Goal: Transaction & Acquisition: Purchase product/service

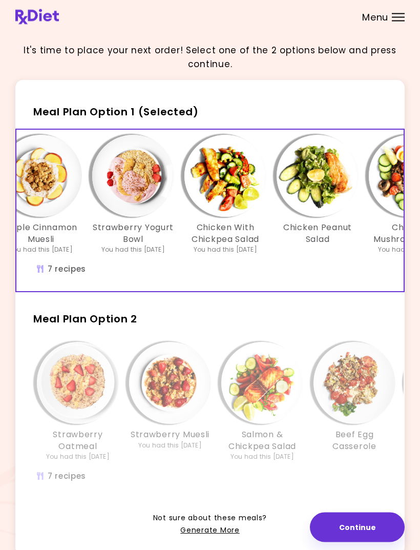
scroll to position [4, 0]
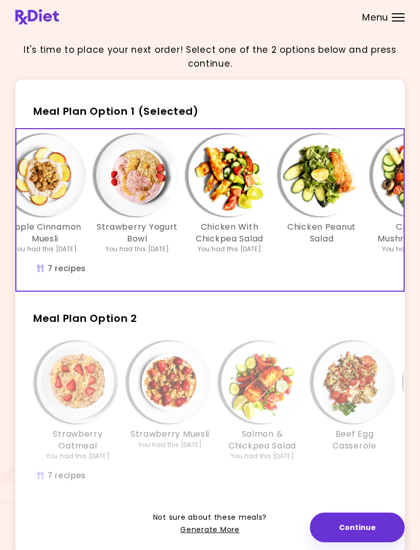
click at [211, 349] on div "Strawberry Muesli You had this [DATE]" at bounding box center [170, 400] width 92 height 119
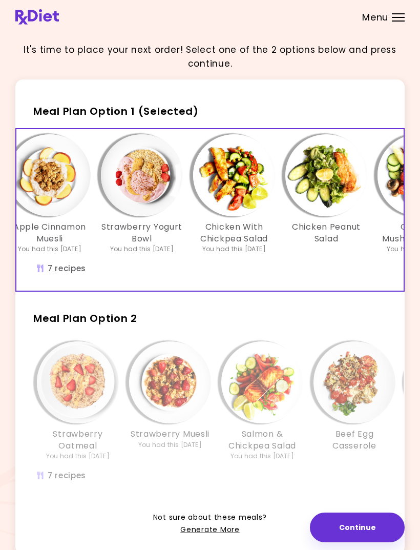
click at [192, 406] on img "Info - Strawberry Muesli - Meal Plan Option 2" at bounding box center [170, 382] width 82 height 82
click at [186, 398] on img "Info - Strawberry Muesli - Meal Plan Option 2" at bounding box center [170, 382] width 82 height 82
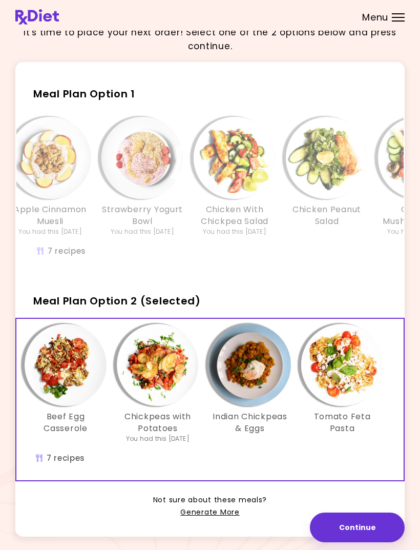
scroll to position [0, 289]
click at [218, 512] on link "Generate More" at bounding box center [209, 512] width 59 height 12
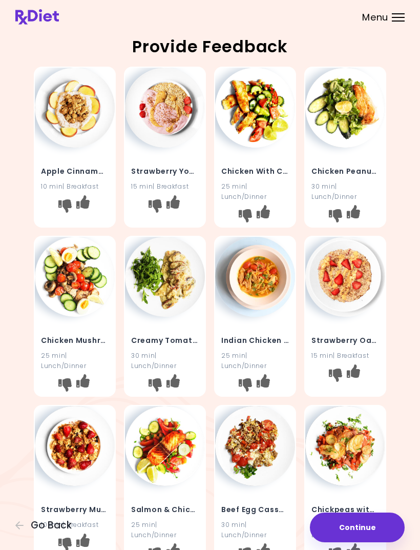
click at [330, 214] on icon "I don't like this recipe" at bounding box center [335, 215] width 13 height 13
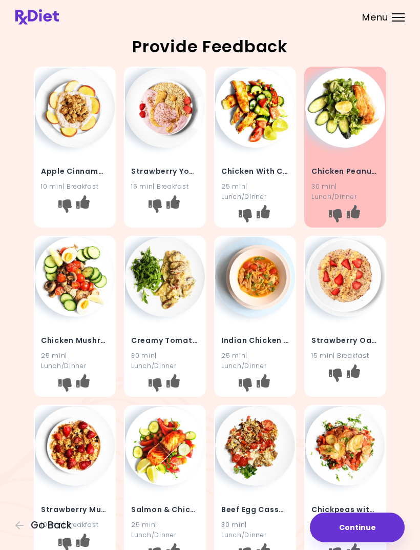
click at [250, 378] on icon "I don't like this recipe" at bounding box center [245, 384] width 13 height 13
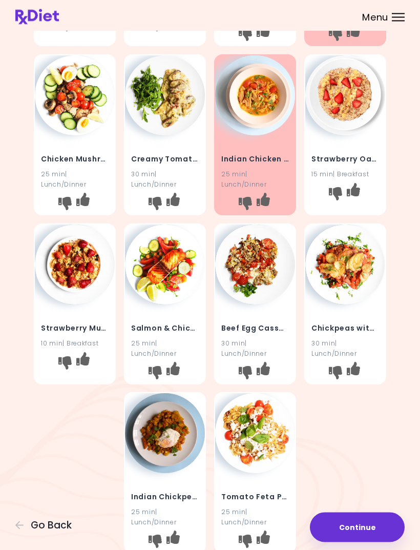
scroll to position [183, 0]
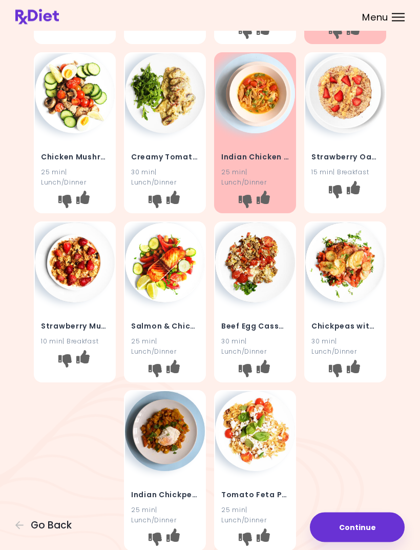
click at [156, 372] on icon "I don't like this recipe" at bounding box center [155, 370] width 13 height 13
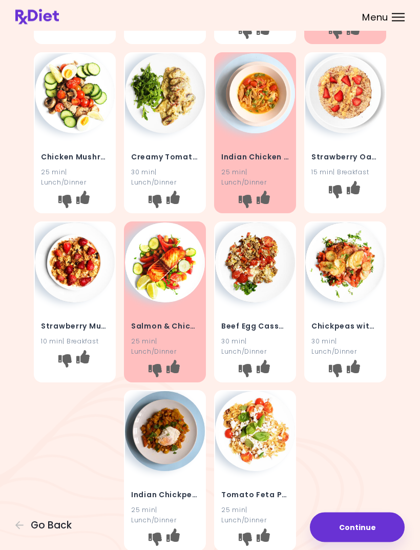
click at [243, 364] on icon "I don't like this recipe" at bounding box center [245, 370] width 13 height 13
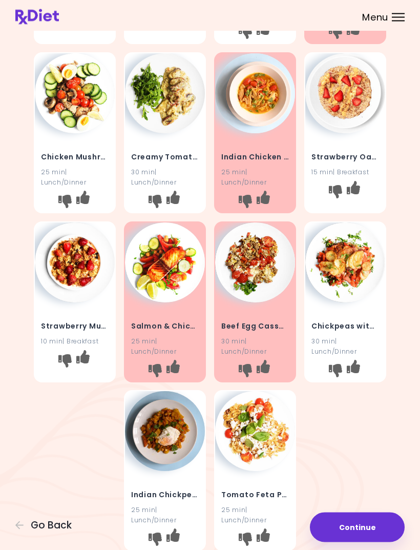
click at [338, 366] on icon "I don't like this recipe" at bounding box center [335, 370] width 13 height 13
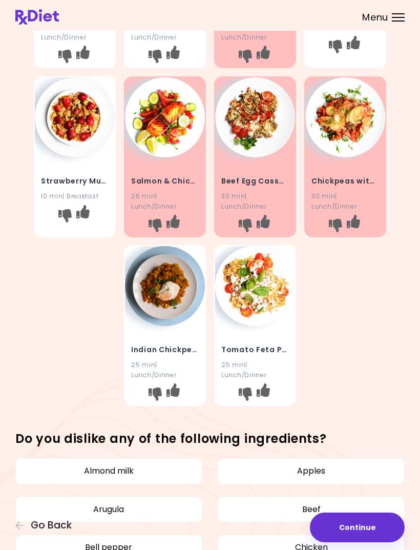
scroll to position [328, 0]
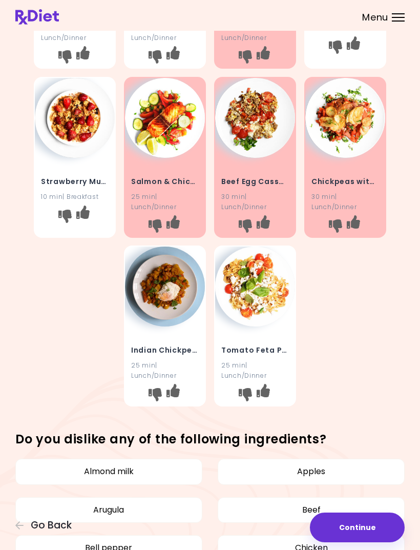
click at [162, 389] on button "I don't like this recipe" at bounding box center [155, 394] width 16 height 16
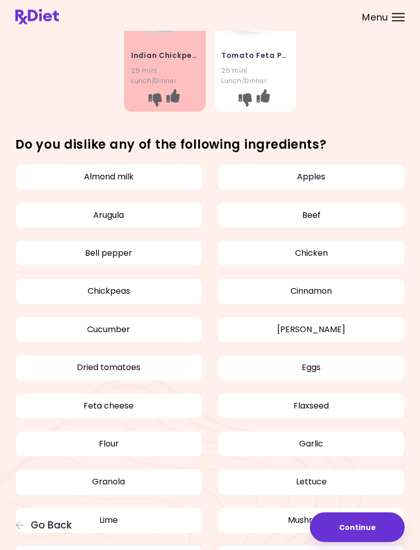
scroll to position [622, 0]
click at [153, 284] on button "Chickpeas" at bounding box center [108, 291] width 187 height 26
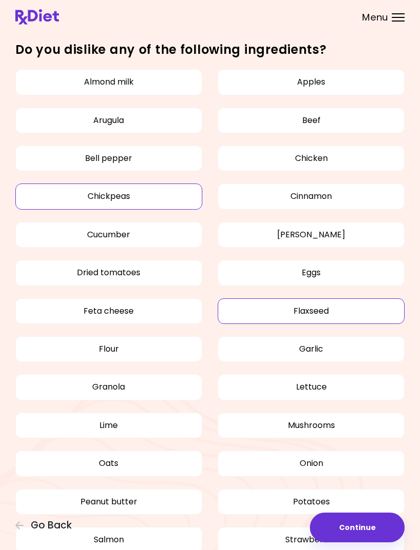
scroll to position [717, 0]
click at [360, 225] on button "[PERSON_NAME]" at bounding box center [311, 235] width 187 height 26
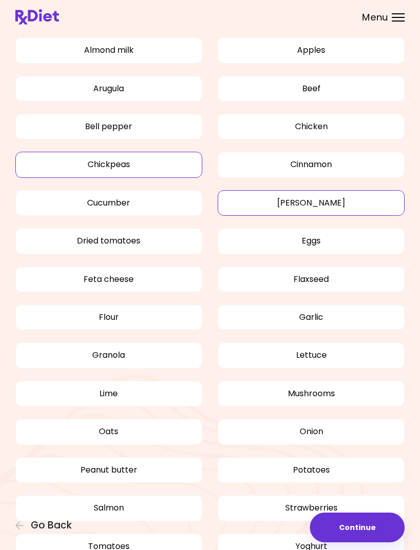
scroll to position [772, 0]
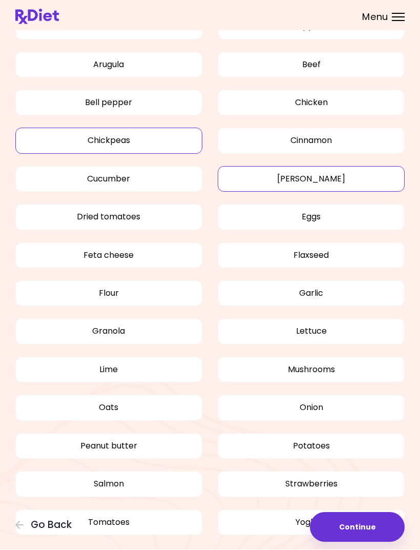
click at [364, 542] on button "Continue" at bounding box center [357, 527] width 95 height 30
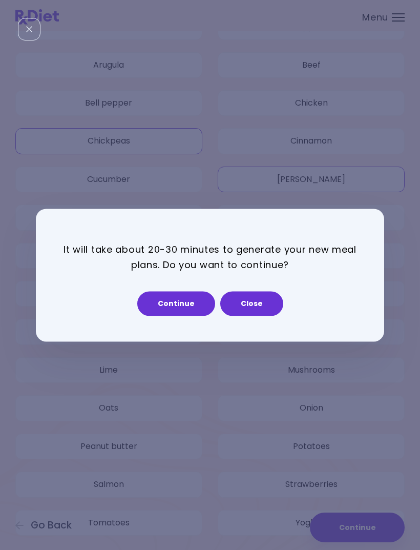
click at [186, 316] on button "Continue" at bounding box center [176, 303] width 78 height 25
select select "*"
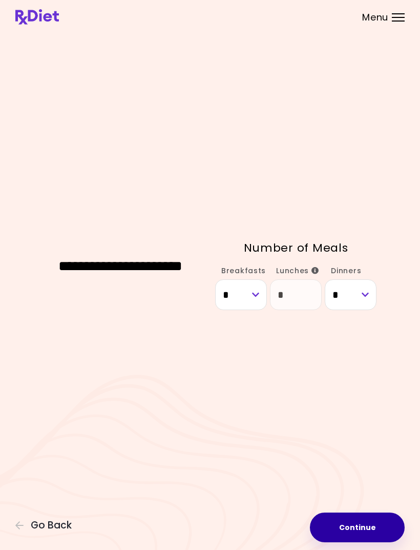
click at [369, 542] on button "Continue" at bounding box center [357, 527] width 95 height 30
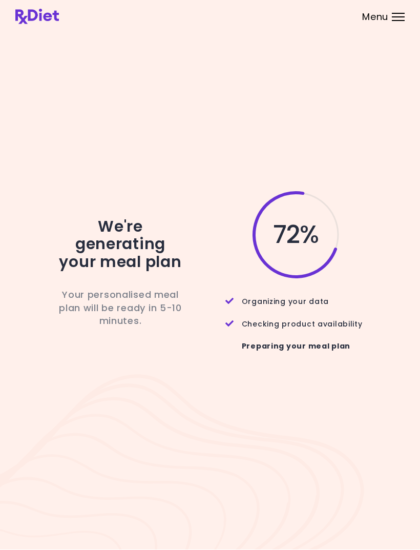
scroll to position [33, 0]
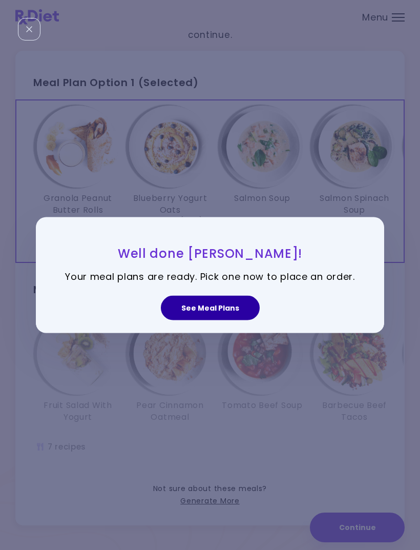
click at [211, 320] on button "See Meal Plans" at bounding box center [210, 308] width 99 height 25
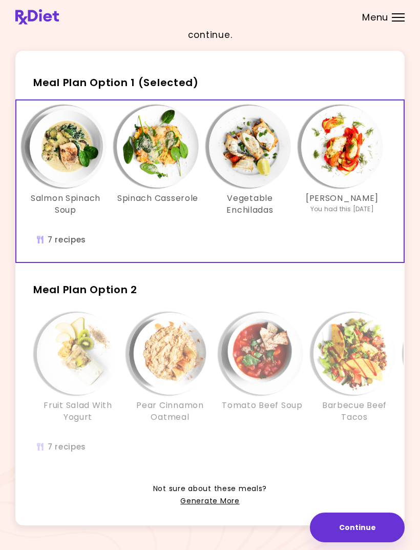
scroll to position [0, 289]
click at [196, 440] on div "Fruit Salad With Yogurt Pear Cinnamon Oatmeal Tomato Beef Soup Barbecue Beef Ta…" at bounding box center [354, 377] width 645 height 130
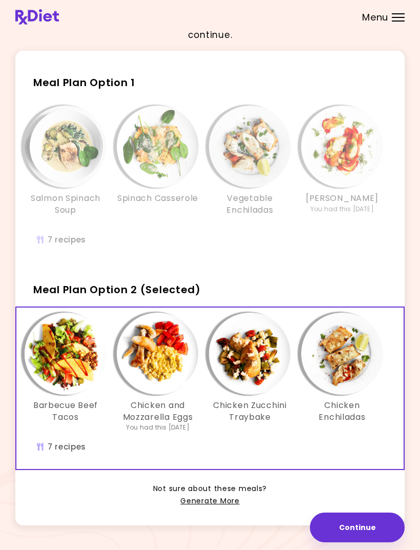
click at [149, 368] on img "Info - Chicken and Mozzarella Eggs - Meal Plan Option 2 (Selected)" at bounding box center [158, 353] width 82 height 82
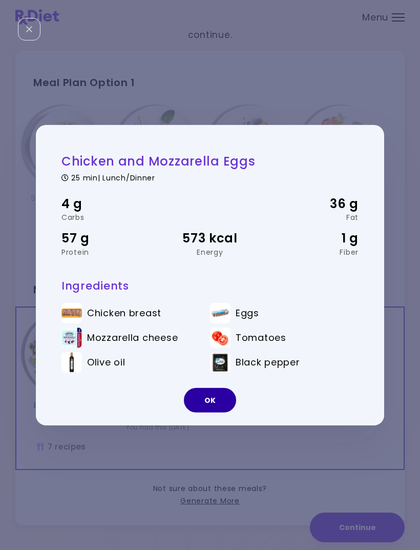
click at [216, 412] on button "OK" at bounding box center [210, 400] width 52 height 25
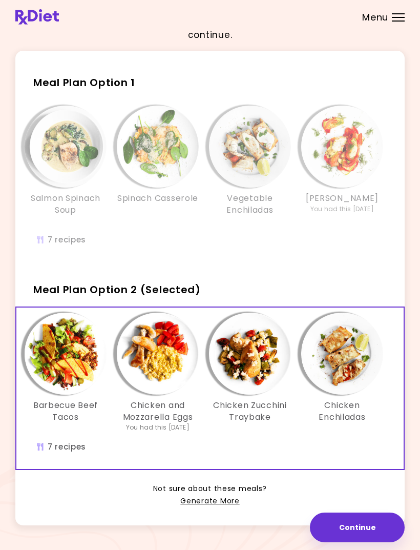
click at [257, 386] on img "Info - Chicken Zucchini Traybake - Meal Plan Option 2 (Selected)" at bounding box center [250, 353] width 82 height 82
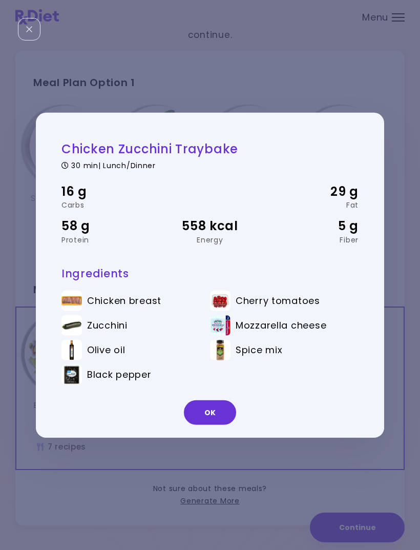
click at [220, 425] on button "OK" at bounding box center [210, 412] width 52 height 25
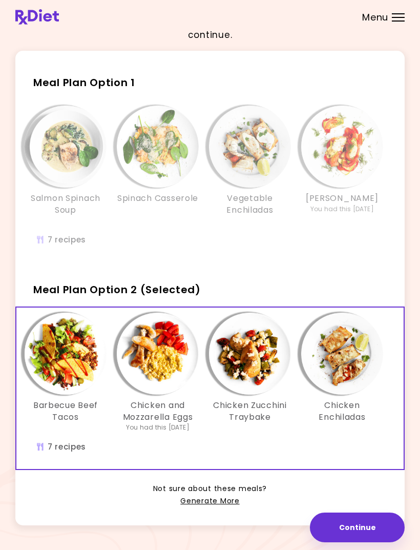
click at [335, 370] on img "Info - Chicken Enchiladas - Meal Plan Option 2 (Selected)" at bounding box center [342, 353] width 82 height 82
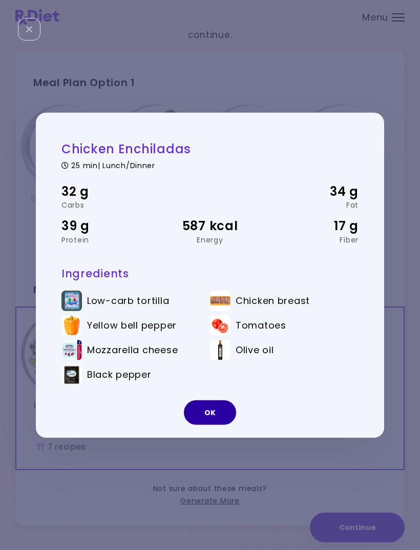
click at [221, 425] on button "OK" at bounding box center [210, 412] width 52 height 25
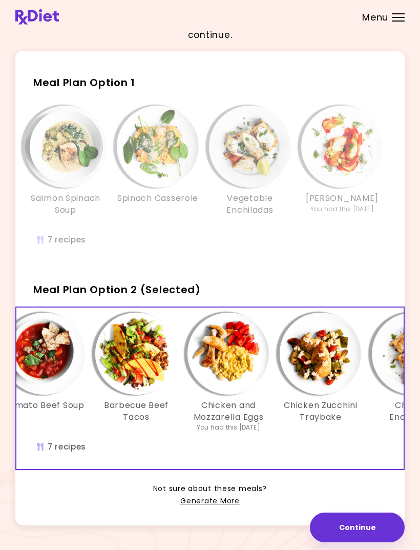
scroll to position [0, 215]
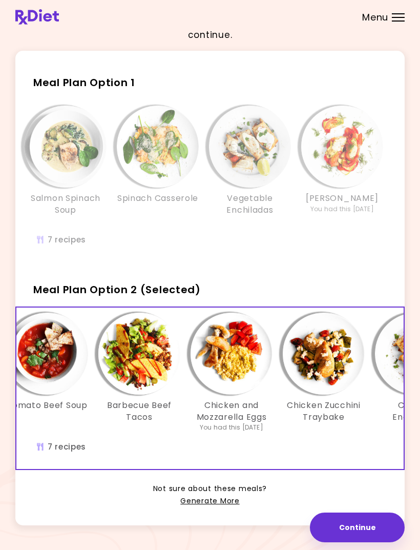
click at [233, 375] on img "Info - Chicken and Mozzarella Eggs - Meal Plan Option 2 (Selected)" at bounding box center [232, 353] width 82 height 82
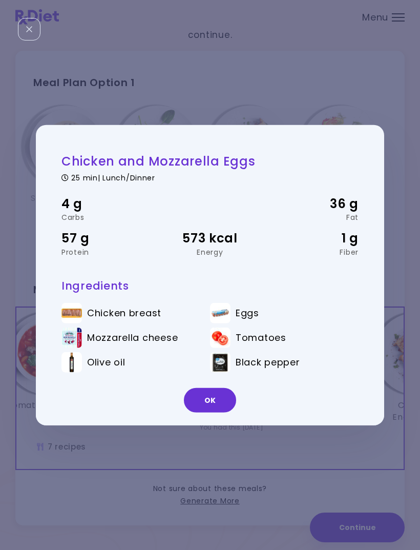
click at [287, 319] on div "Eggs" at bounding box center [290, 312] width 108 height 11
click at [221, 412] on button "OK" at bounding box center [210, 400] width 52 height 25
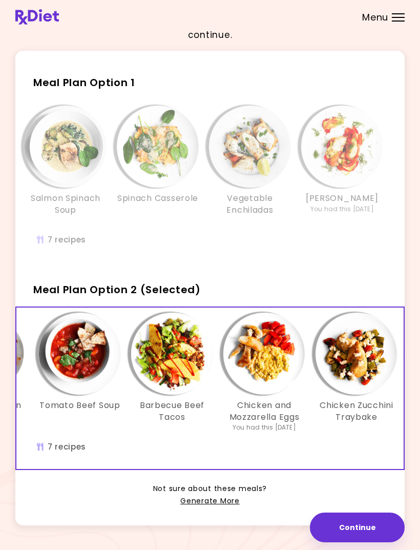
scroll to position [0, 182]
click at [185, 386] on img "Info - Barbecue Beef Tacos - Meal Plan Option 2 (Selected)" at bounding box center [173, 353] width 82 height 82
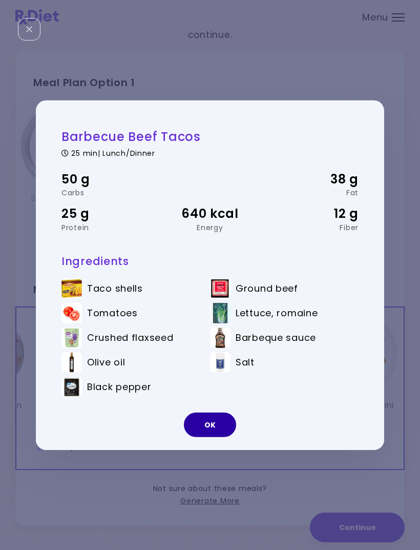
click at [208, 437] on button "OK" at bounding box center [210, 424] width 52 height 25
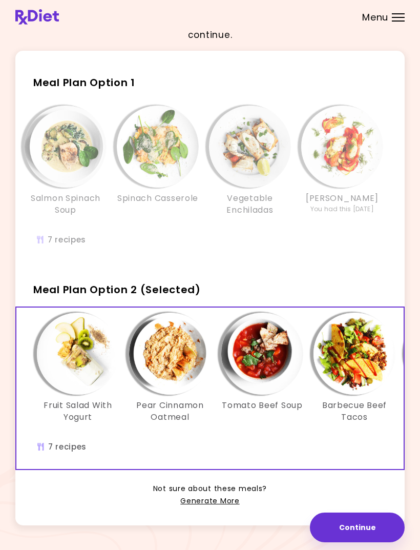
scroll to position [0, 0]
click at [268, 364] on img "Info - Tomato Beef Soup - Meal Plan Option 2 (Selected)" at bounding box center [262, 353] width 82 height 82
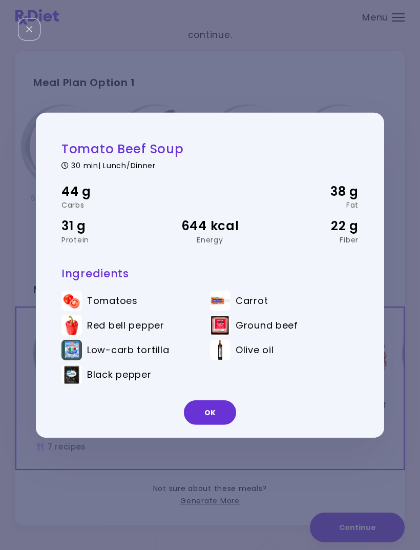
click at [218, 425] on button "OK" at bounding box center [210, 412] width 52 height 25
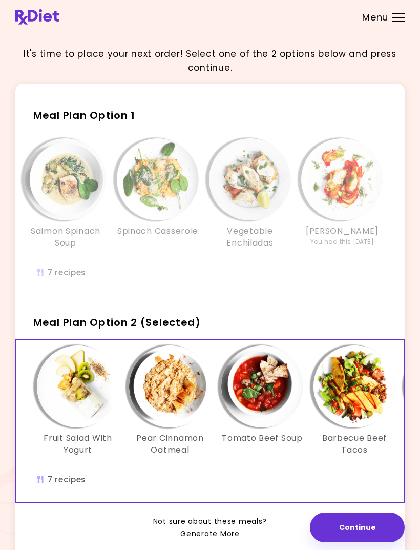
click at [71, 189] on img "Info - Salmon Spinach Soup - Meal Plan Option 1" at bounding box center [66, 179] width 82 height 82
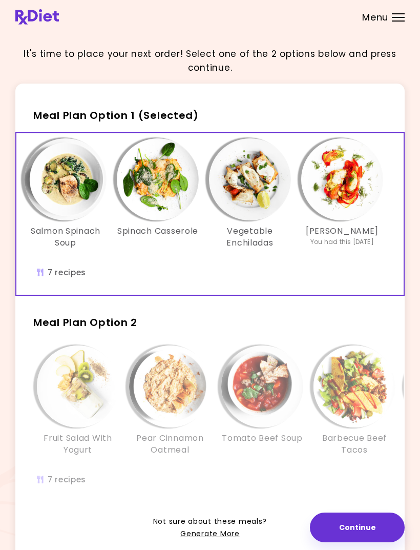
click at [66, 190] on img "Info - Salmon Spinach Soup - Meal Plan Option 1 (Selected)" at bounding box center [66, 179] width 82 height 82
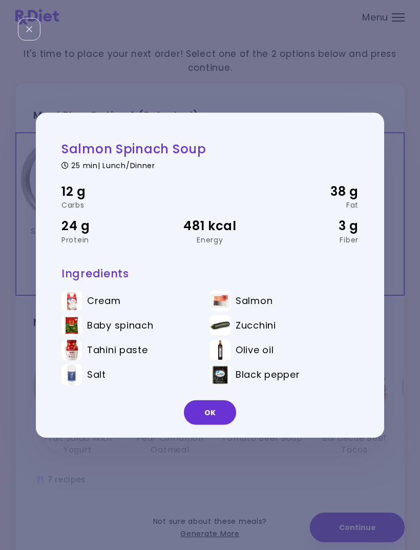
click at [218, 425] on button "OK" at bounding box center [210, 412] width 52 height 25
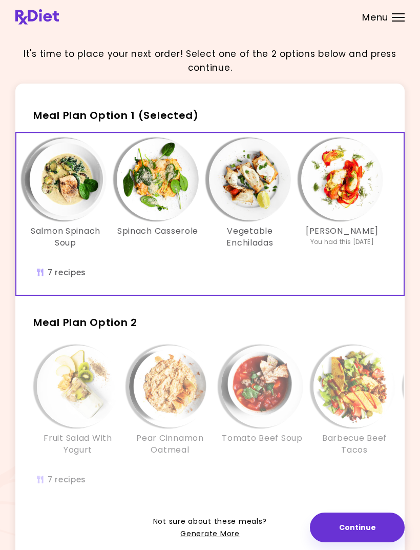
click at [166, 192] on img "Info - Spinach Casserole - Meal Plan Option 1 (Selected)" at bounding box center [158, 179] width 82 height 82
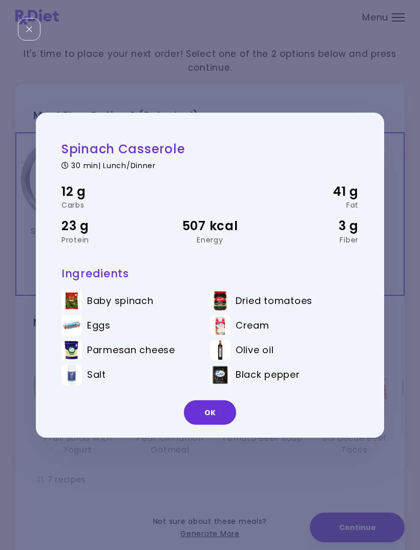
click at [222, 422] on button "OK" at bounding box center [210, 412] width 52 height 25
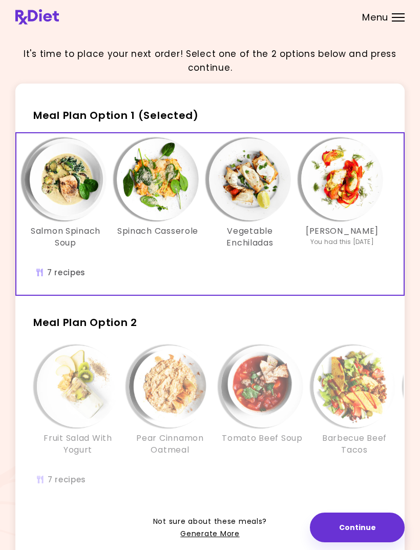
scroll to position [0, 289]
click at [248, 176] on img "Info - Vegetable Enchiladas - Meal Plan Option 1 (Selected)" at bounding box center [250, 179] width 82 height 82
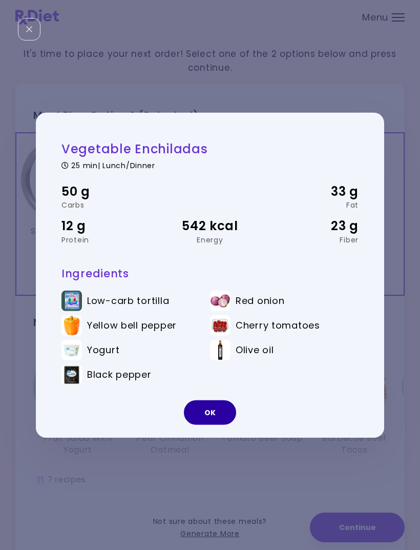
click at [222, 425] on button "OK" at bounding box center [210, 412] width 52 height 25
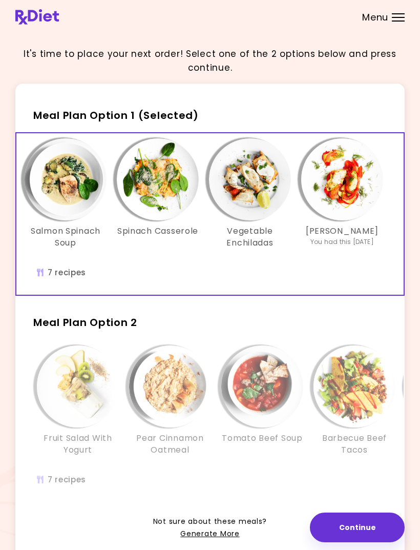
click at [346, 197] on img "Info - Zucchini Lasagna - Meal Plan Option 1 (Selected)" at bounding box center [342, 179] width 82 height 82
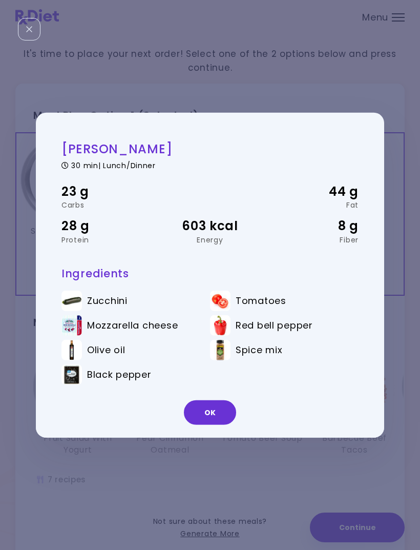
click at [221, 425] on button "OK" at bounding box center [210, 412] width 52 height 25
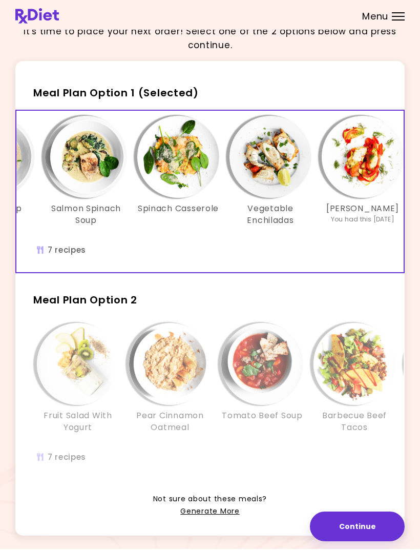
scroll to position [20, 0]
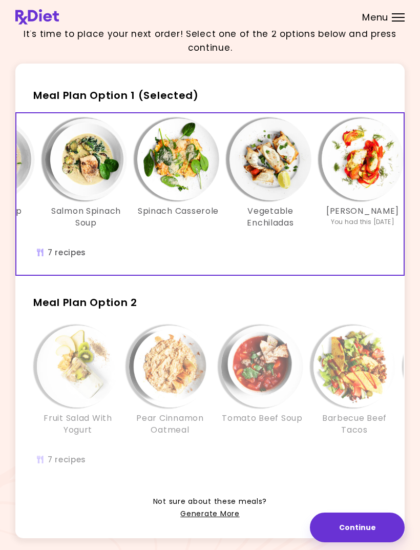
click at [83, 364] on img "Info - Fruit Salad With Yogurt - Meal Plan Option 2" at bounding box center [78, 366] width 82 height 82
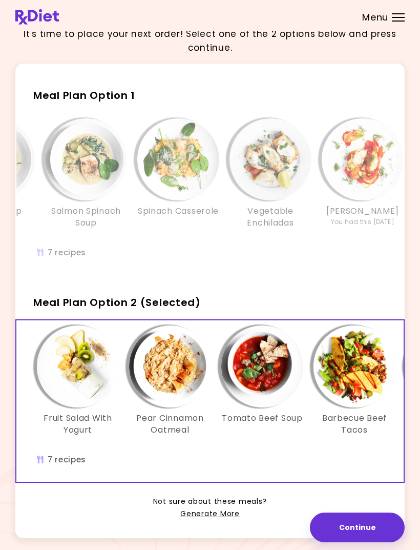
click at [82, 390] on img "Info - Fruit Salad With Yogurt - Meal Plan Option 2 (Selected)" at bounding box center [78, 366] width 82 height 82
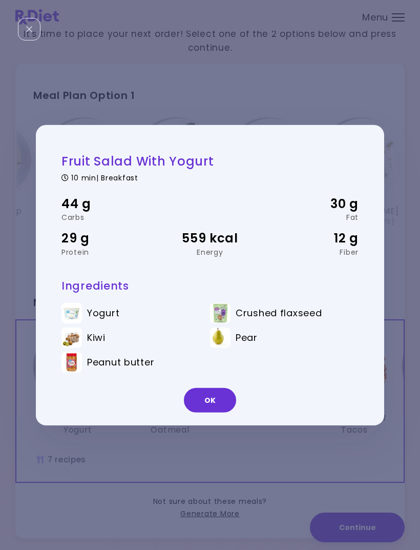
click at [217, 412] on button "OK" at bounding box center [210, 400] width 52 height 25
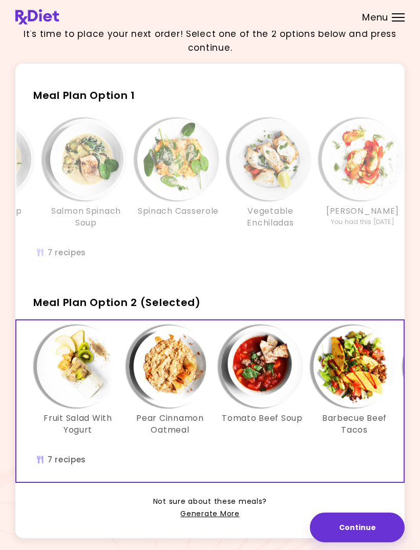
click at [226, 432] on div "Tomato Beef Soup" at bounding box center [262, 384] width 92 height 119
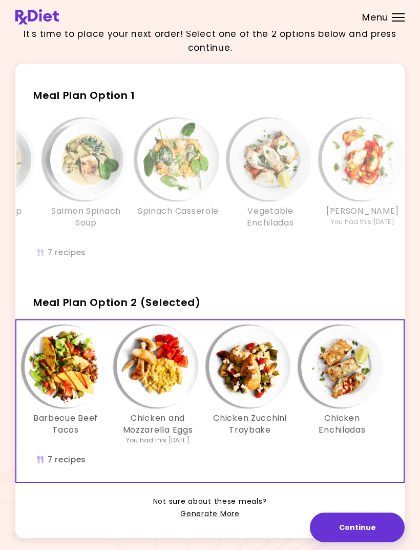
scroll to position [0, 289]
click at [349, 542] on button "Continue" at bounding box center [357, 527] width 95 height 30
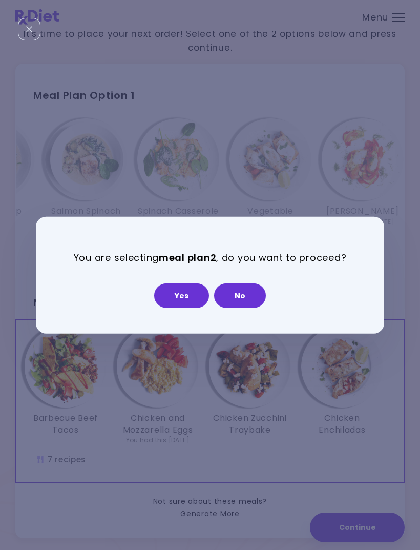
click at [194, 308] on button "Yes" at bounding box center [181, 295] width 55 height 25
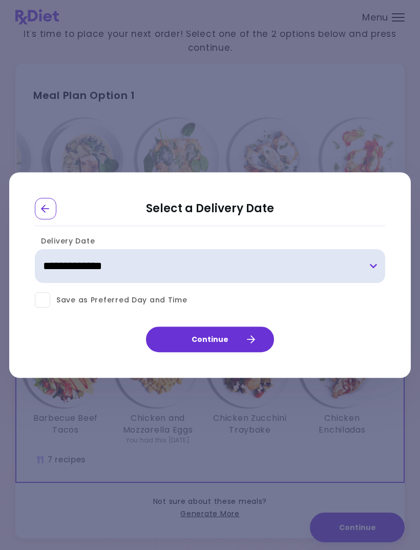
click at [380, 281] on select "**********" at bounding box center [210, 266] width 350 height 34
click at [374, 283] on select "**********" at bounding box center [210, 266] width 350 height 34
select select "**********"
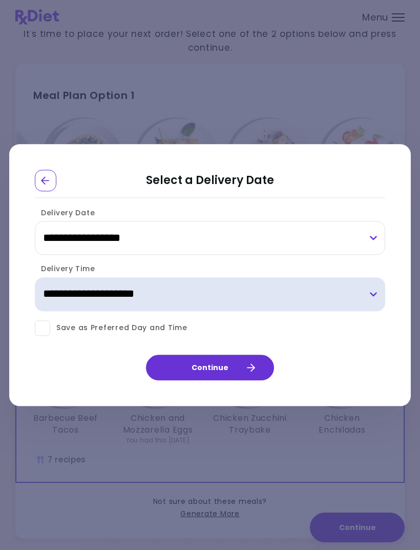
click at [374, 311] on select "**********" at bounding box center [210, 294] width 350 height 34
select select "*"
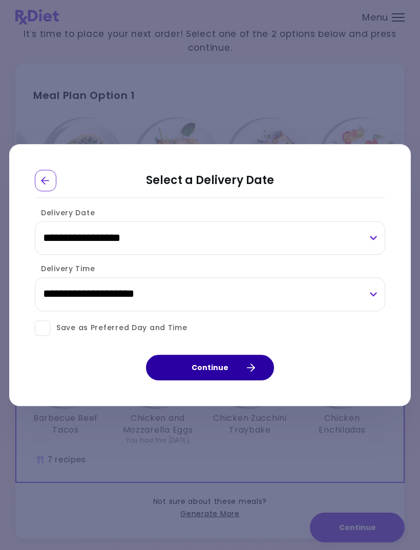
click at [218, 379] on button "Continue" at bounding box center [210, 367] width 128 height 26
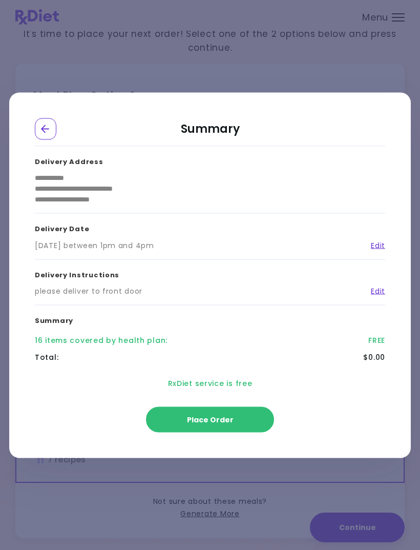
click at [219, 424] on span "Place Order" at bounding box center [210, 419] width 47 height 10
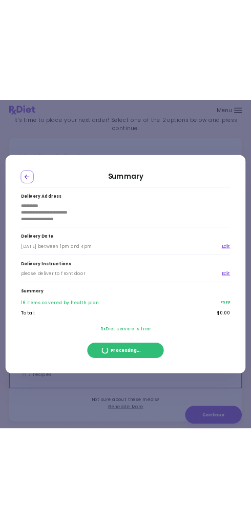
scroll to position [0, 0]
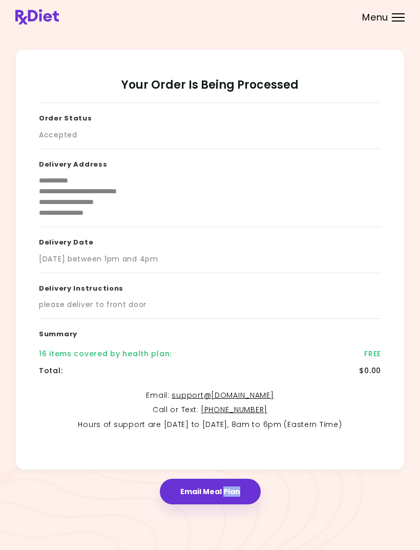
click at [322, 310] on div "please deliver to front door" at bounding box center [210, 304] width 342 height 11
click at [272, 515] on div "**********" at bounding box center [209, 276] width 389 height 476
